Goal: Obtain resource: Obtain resource

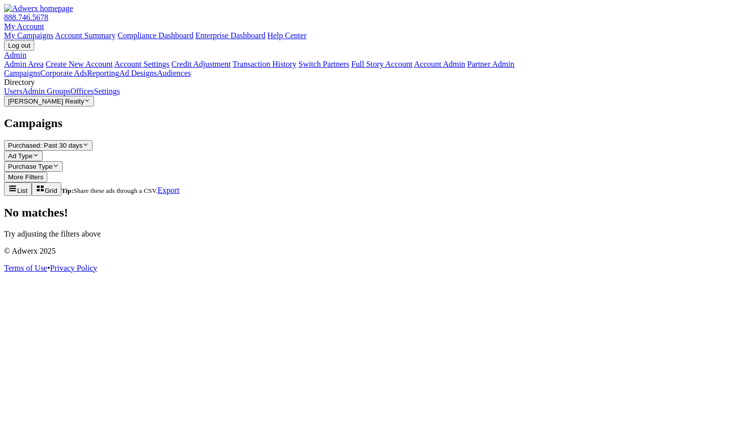
click at [89, 102] on icon "button" at bounding box center [87, 101] width 4 height 3
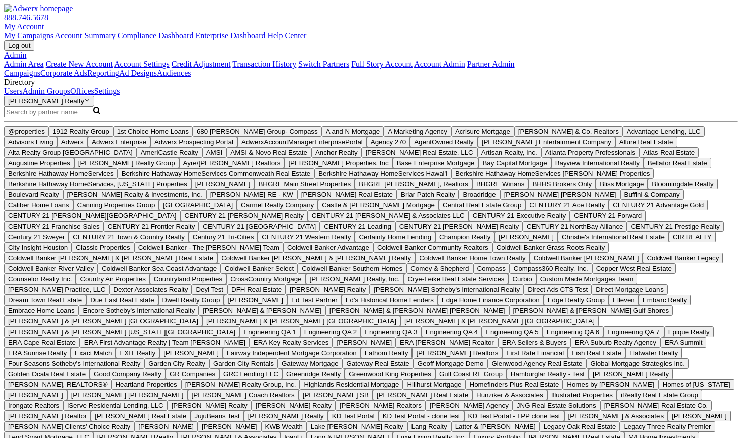
click at [86, 117] on input "Search Magnifying Glass" at bounding box center [48, 112] width 89 height 11
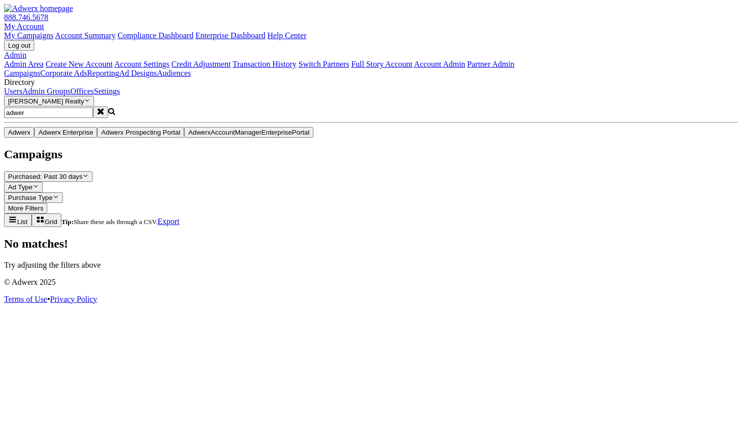
type input "adwer"
click at [34, 138] on button "Adwerx" at bounding box center [19, 132] width 30 height 11
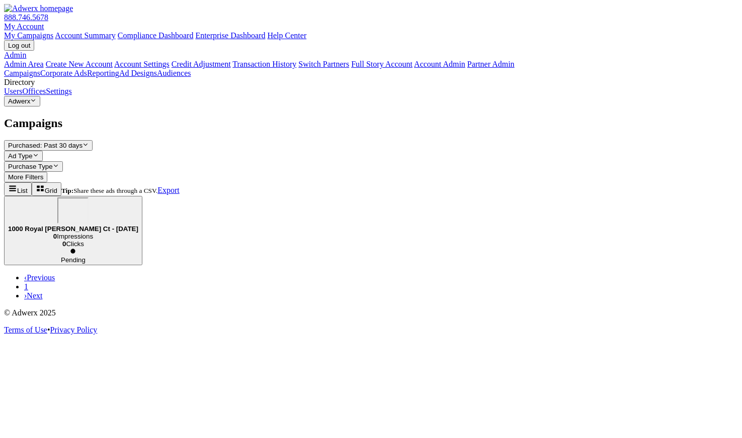
click at [138, 198] on div "1000 Royal [PERSON_NAME] Ct - [DATE]" at bounding box center [73, 215] width 130 height 35
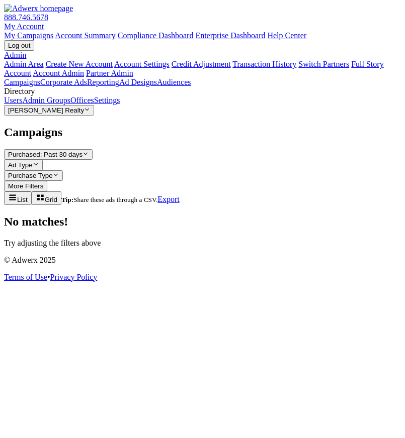
click at [356, 241] on div "Campaigns Purchased: Past 30 days Reveal list of Purchased: Past 30 days Ad Typ…" at bounding box center [202, 187] width 397 height 122
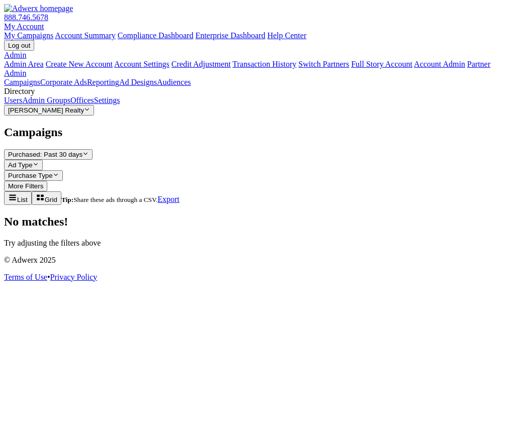
click at [40, 78] on link "Campaigns" at bounding box center [22, 82] width 36 height 9
click at [73, 116] on button "[PERSON_NAME] Realty Reveal list of [PERSON_NAME] Realty" at bounding box center [49, 110] width 90 height 11
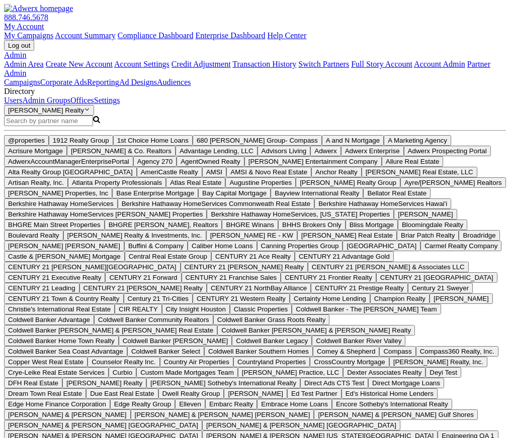
click at [78, 126] on input "Search Magnifying Glass" at bounding box center [48, 121] width 89 height 11
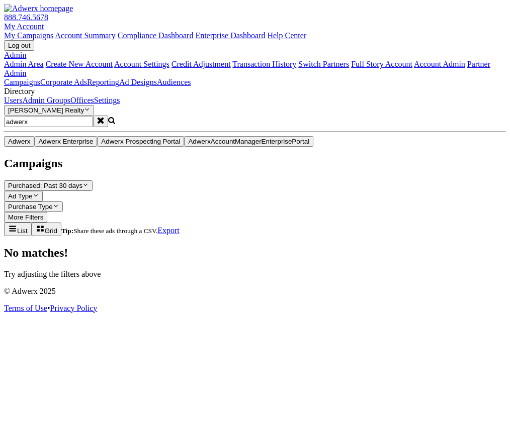
type input "adwerx"
click at [34, 147] on button "Adwerx" at bounding box center [19, 141] width 30 height 11
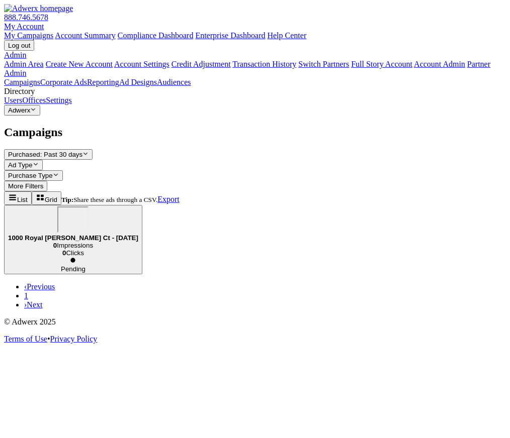
click at [138, 234] on b "1000 Royal [PERSON_NAME] Ct - [DATE]" at bounding box center [73, 238] width 130 height 8
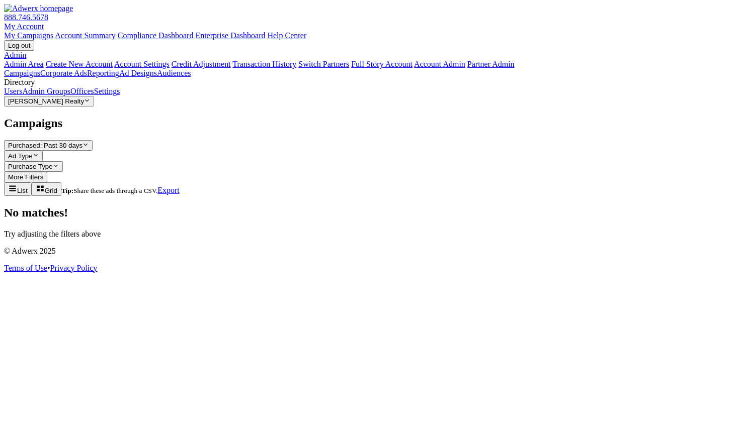
click at [77, 107] on button "[PERSON_NAME] Realty Reveal list of [PERSON_NAME] Realty" at bounding box center [49, 101] width 90 height 11
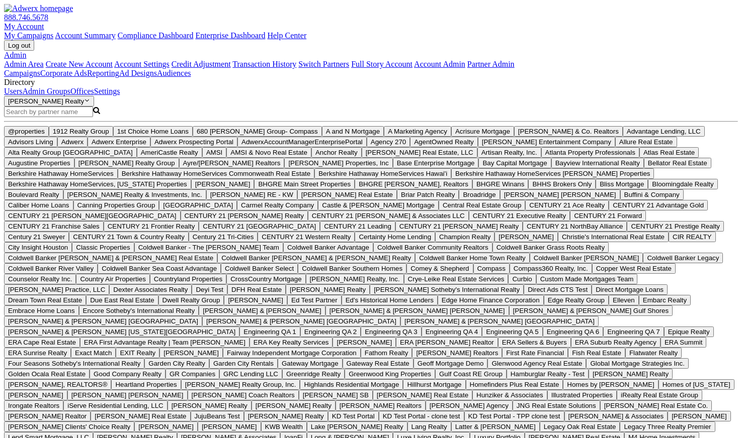
click at [78, 117] on input "Search Magnifying Glass" at bounding box center [48, 112] width 89 height 11
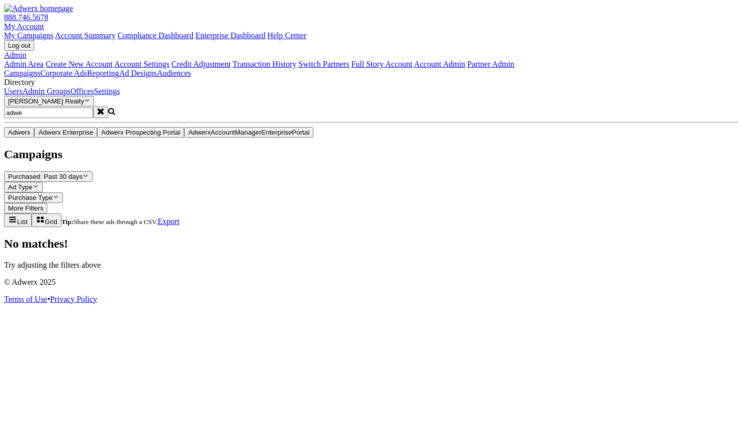
type input "adwe"
click at [30, 136] on span "Adwerx" at bounding box center [19, 133] width 22 height 8
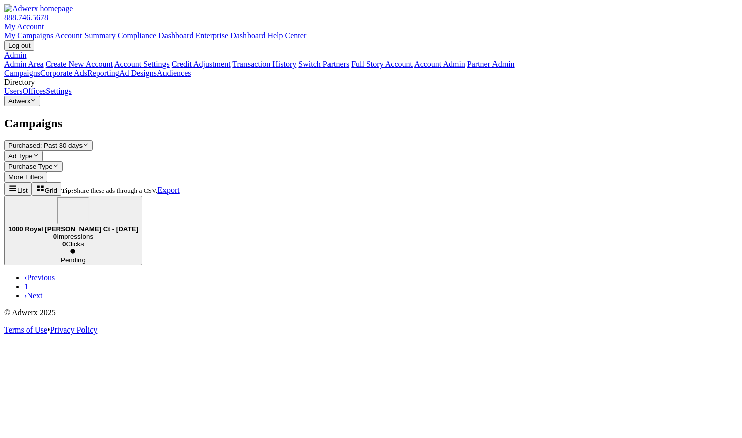
click at [138, 198] on div "1000 Royal [PERSON_NAME] Ct - [DATE]" at bounding box center [73, 215] width 130 height 35
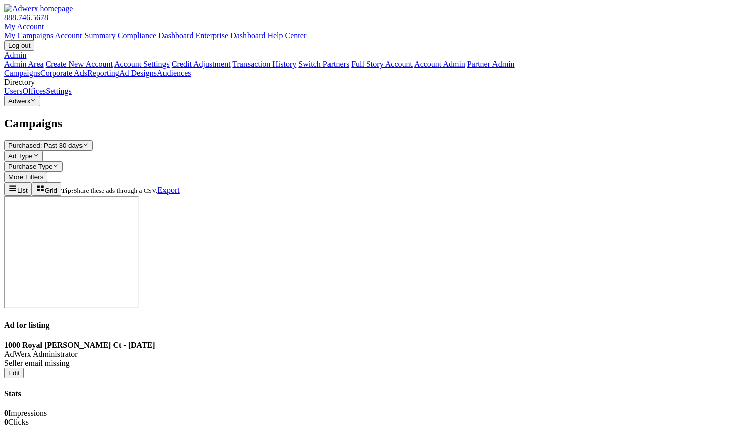
click at [155, 341] on b "1000 Royal [PERSON_NAME] Ct - [DATE]" at bounding box center [79, 345] width 151 height 9
click at [321, 359] on div "Seller email missing" at bounding box center [371, 363] width 734 height 9
click at [400, 418] on div "0 Clicks" at bounding box center [371, 422] width 734 height 9
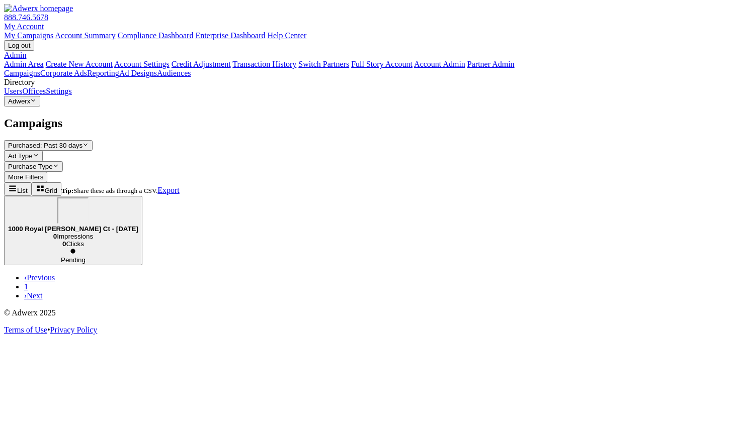
click at [85, 256] on span "Pending" at bounding box center [73, 260] width 25 height 8
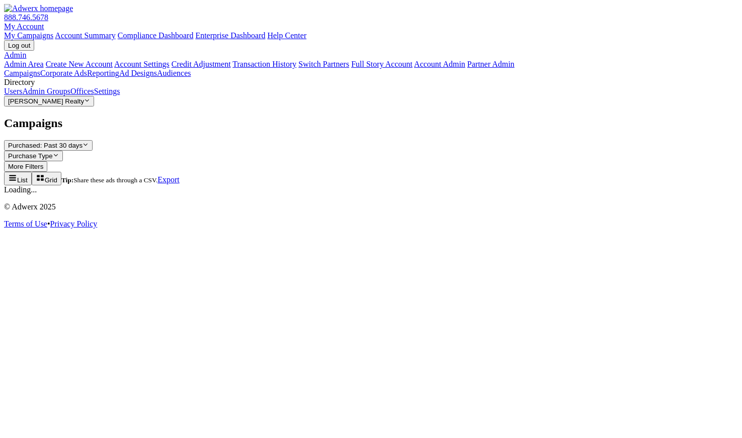
click at [74, 107] on button "[PERSON_NAME] Realty Reveal list of [PERSON_NAME] Realty" at bounding box center [49, 101] width 90 height 11
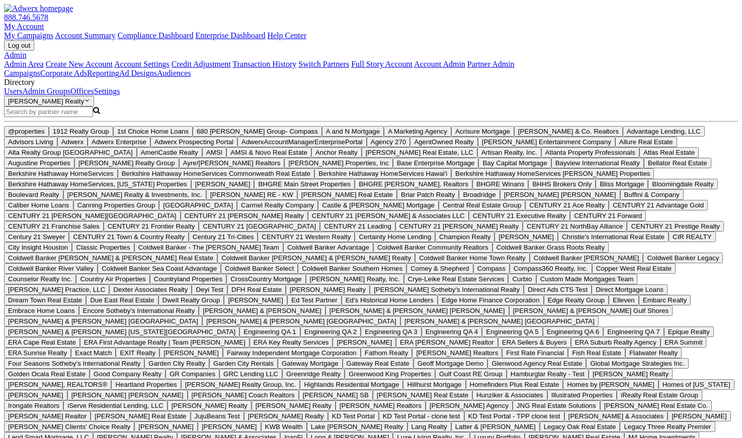
click at [81, 117] on input "Search Magnifying Glass" at bounding box center [48, 112] width 89 height 11
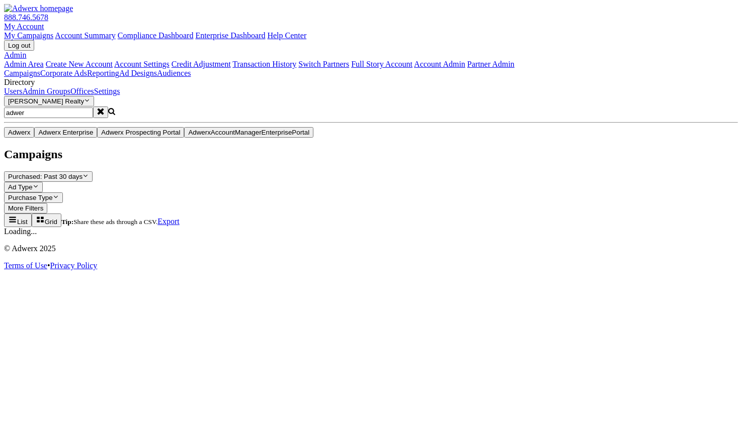
type input "adwer"
click at [34, 138] on button "Adwerx" at bounding box center [19, 132] width 30 height 11
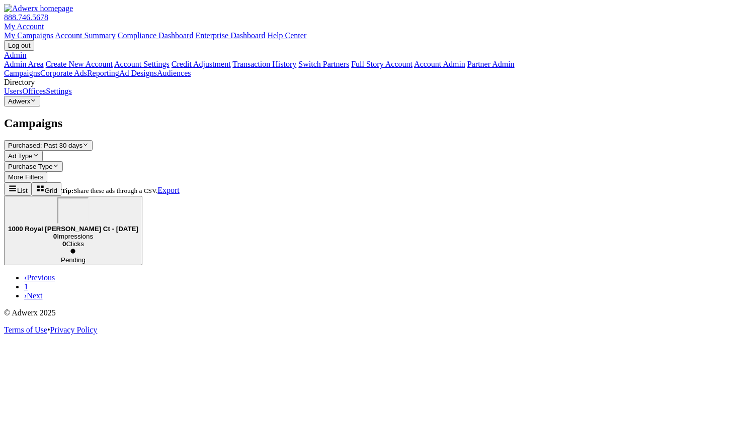
click at [138, 198] on div "1000 Royal [PERSON_NAME] Ct - [DATE]" at bounding box center [73, 215] width 130 height 35
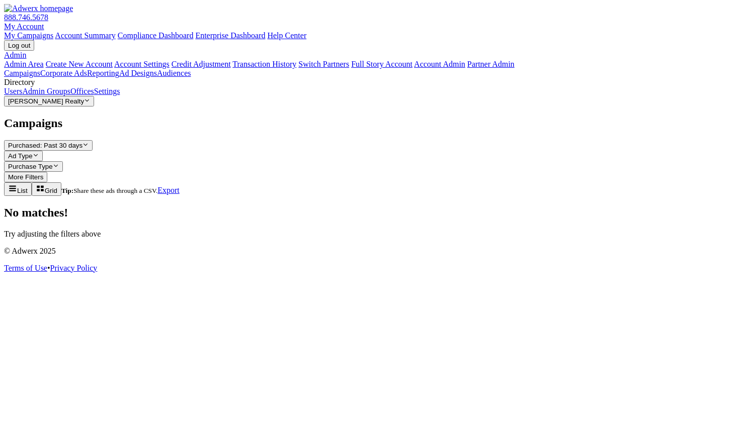
click at [87, 107] on button "[PERSON_NAME] Realty Reveal list of [PERSON_NAME] Realty" at bounding box center [49, 101] width 90 height 11
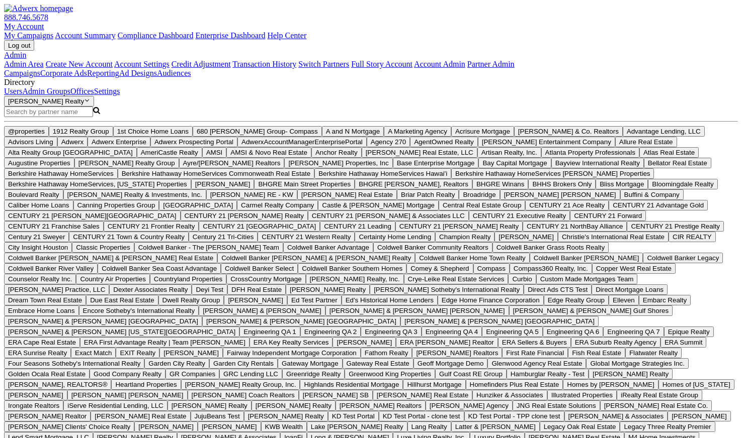
click at [93, 117] on input "Search Magnifying Glass" at bounding box center [48, 112] width 89 height 11
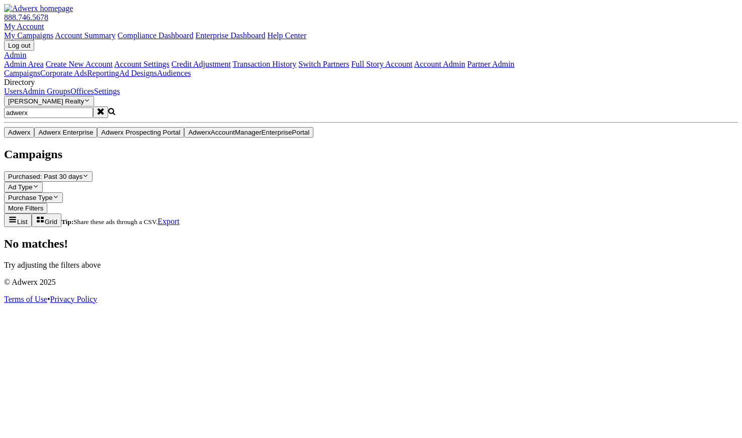
type input "adwerx"
click at [34, 138] on button "Adwerx" at bounding box center [19, 132] width 30 height 11
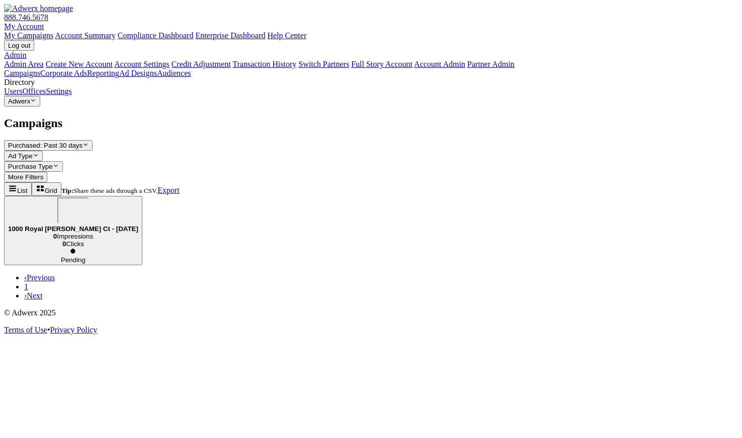
click at [138, 198] on div "1000 Royal [PERSON_NAME] Ct - [DATE]" at bounding box center [73, 215] width 130 height 35
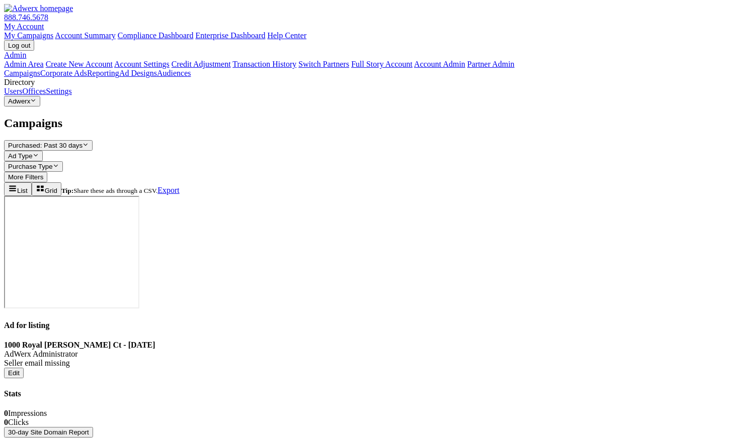
click at [93, 427] on button "30-day Site Domain Report" at bounding box center [48, 432] width 89 height 11
click at [40, 107] on button "Adwerx Reveal list of Adwerx" at bounding box center [22, 101] width 36 height 11
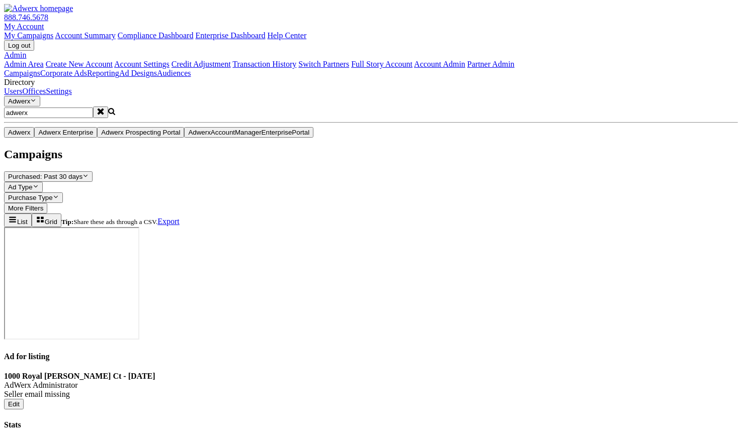
click at [34, 138] on button "Adwerx" at bounding box center [19, 132] width 30 height 11
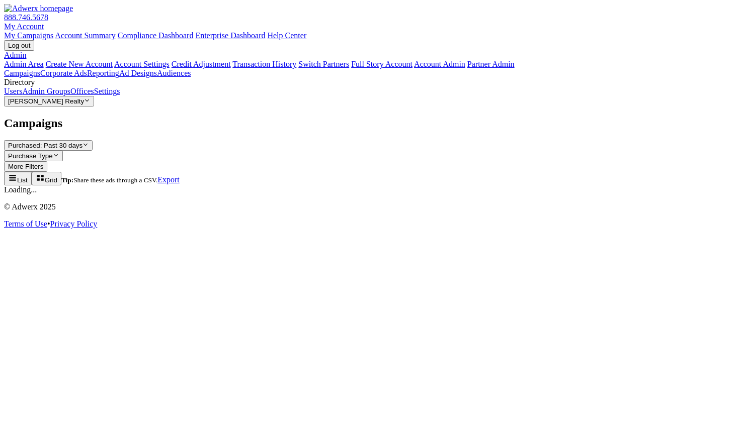
click at [84, 107] on button "[PERSON_NAME] Realty Reveal list of [PERSON_NAME] Realty" at bounding box center [49, 101] width 90 height 11
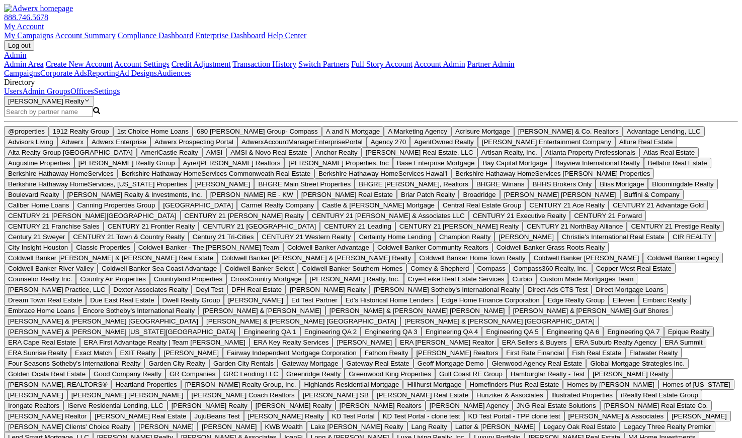
click at [80, 117] on input "Search Magnifying Glass" at bounding box center [48, 112] width 89 height 11
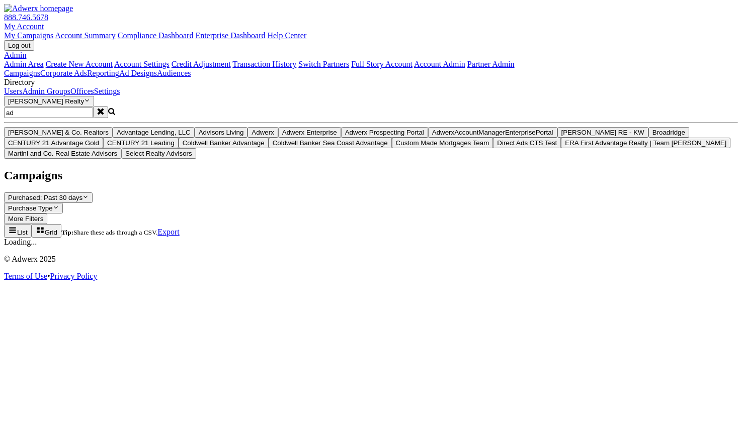
type input "adw"
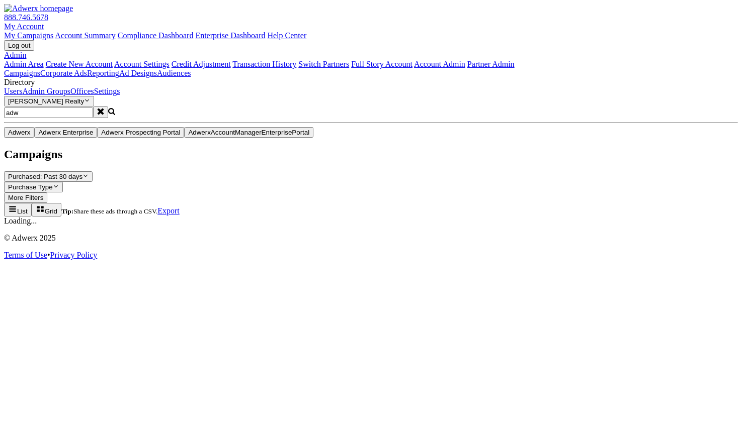
click at [34, 138] on button "Adwerx" at bounding box center [19, 132] width 30 height 11
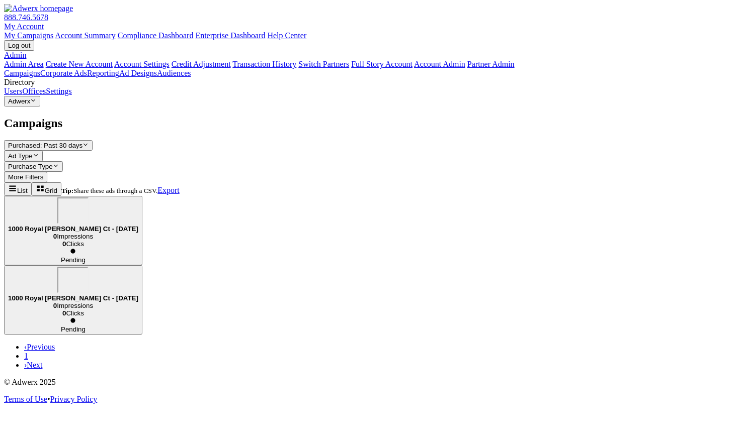
click at [138, 198] on div "1000 Royal [PERSON_NAME] Ct - [DATE]" at bounding box center [73, 215] width 130 height 35
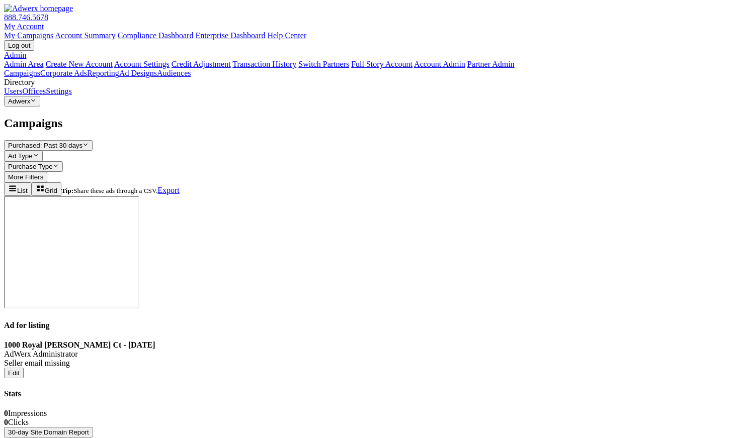
click at [93, 427] on button "30-day Site Domain Report" at bounding box center [48, 432] width 89 height 11
click at [40, 107] on button "Adwerx Reveal list of Adwerx" at bounding box center [22, 101] width 36 height 11
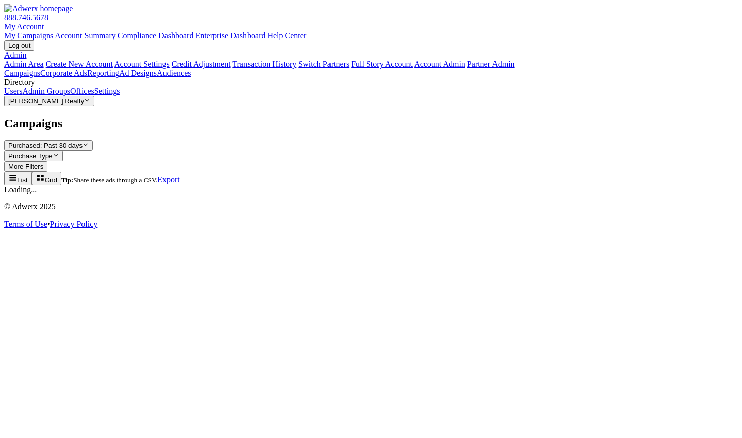
click at [75, 105] on span "[PERSON_NAME] Realty" at bounding box center [46, 102] width 76 height 8
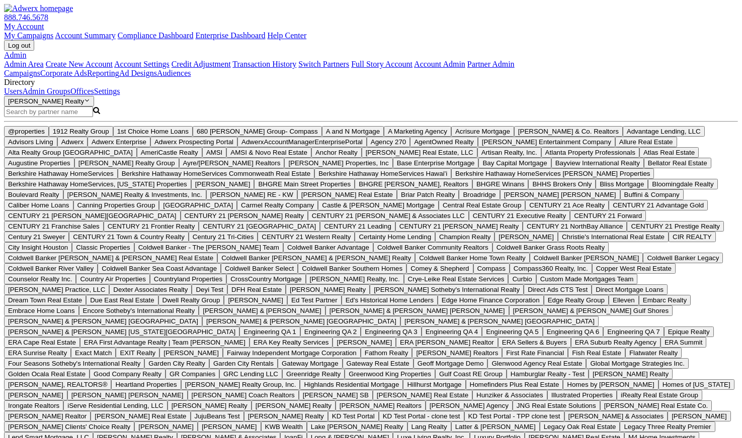
click at [83, 117] on input "Search Magnifying Glass" at bounding box center [48, 112] width 89 height 11
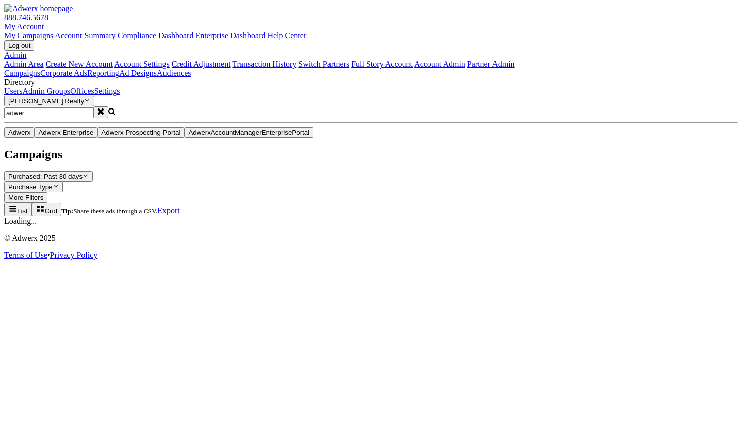
type input "adwer"
click at [34, 138] on button "Adwerx" at bounding box center [19, 132] width 30 height 11
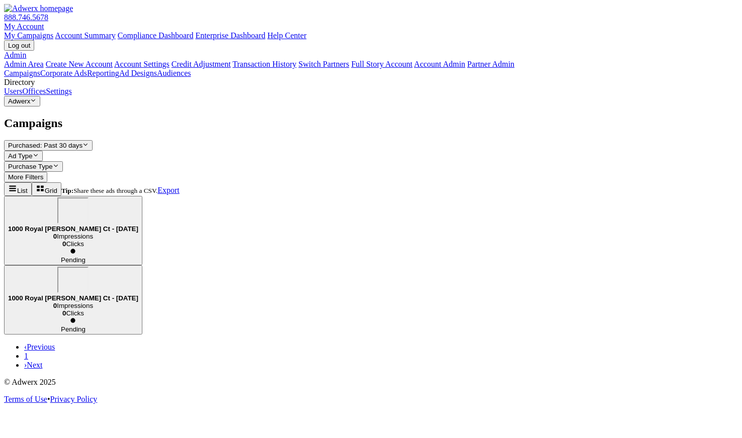
click at [138, 198] on div "1000 Royal [PERSON_NAME] Ct - [DATE]" at bounding box center [73, 215] width 130 height 35
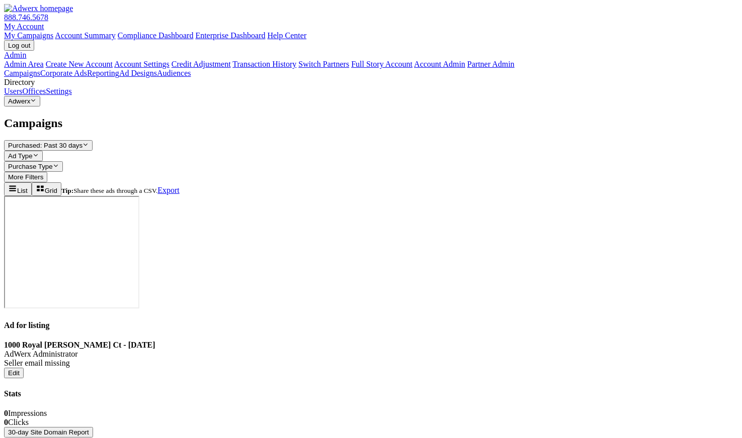
click at [93, 427] on button "30-day Site Domain Report" at bounding box center [48, 432] width 89 height 11
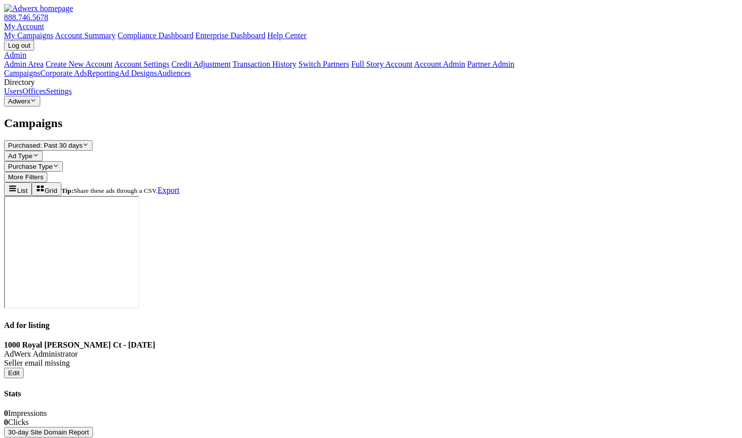
copy strong "Email address"
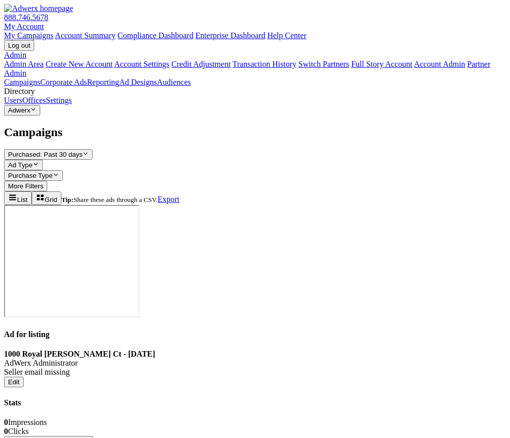
click at [93, 436] on button "30-day Site Domain Report" at bounding box center [48, 441] width 89 height 11
